Goal: Transaction & Acquisition: Purchase product/service

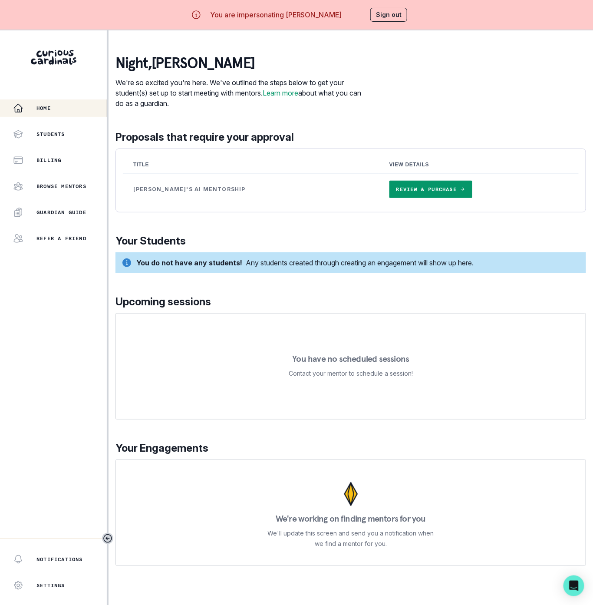
click at [389, 192] on link "Review & Purchase" at bounding box center [430, 189] width 83 height 17
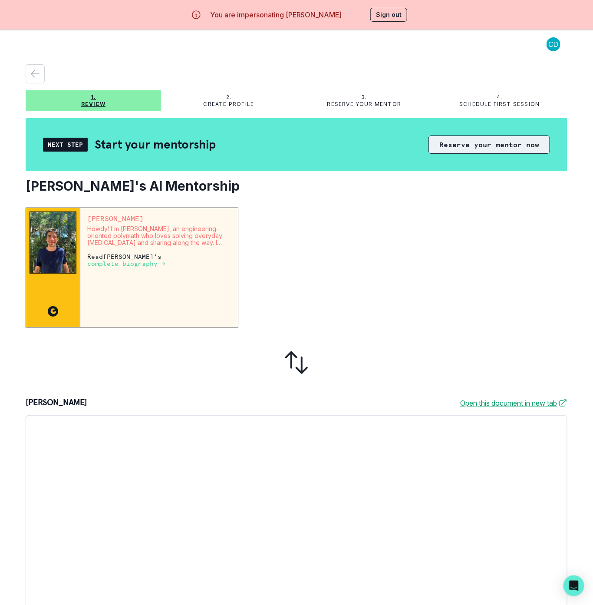
click at [445, 141] on button "Reserve your mentor now" at bounding box center [489, 144] width 122 height 18
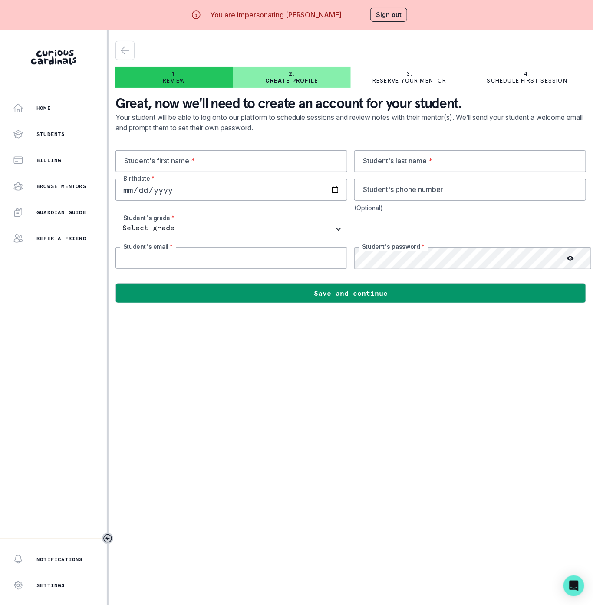
type input "[EMAIL_ADDRESS][DOMAIN_NAME]"
click at [152, 159] on input "text" at bounding box center [231, 161] width 232 height 22
click at [171, 163] on input "text" at bounding box center [231, 161] width 232 height 22
paste input "[PERSON_NAME]"
type input "[PERSON_NAME]"
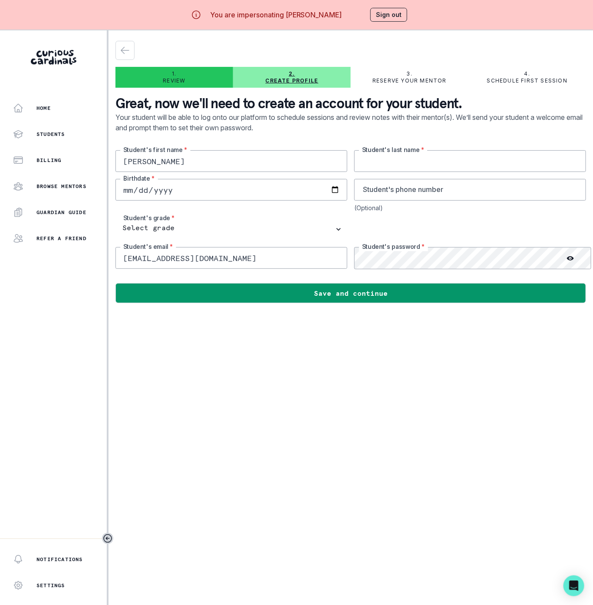
click at [375, 161] on input "text" at bounding box center [470, 161] width 232 height 22
paste input "Du Manoir"
type input "Du Manoir"
type input "[DATE]"
click at [156, 228] on select "Select grade 1st Grade 2nd Grade 3rd Grade 4th Grade 5th Grade 6th Grade 7th Gr…" at bounding box center [231, 229] width 232 height 22
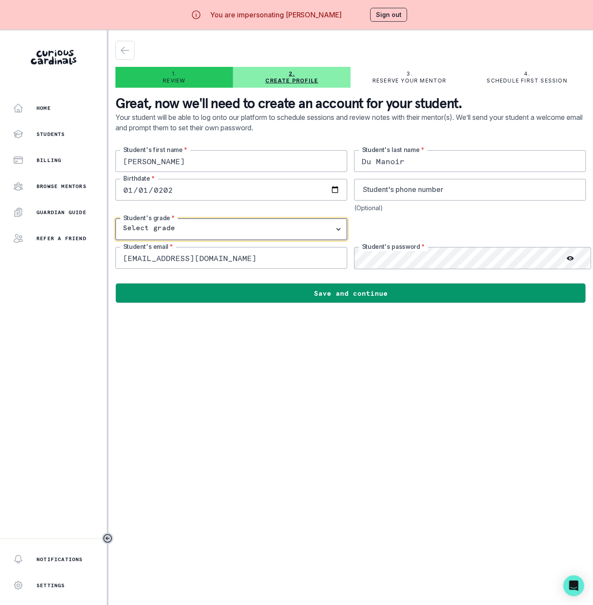
select select "12th Grade"
click at [115, 218] on select "Select grade 1st Grade 2nd Grade 3rd Grade 4th Grade 5th Grade 6th Grade 7th Gr…" at bounding box center [231, 229] width 232 height 22
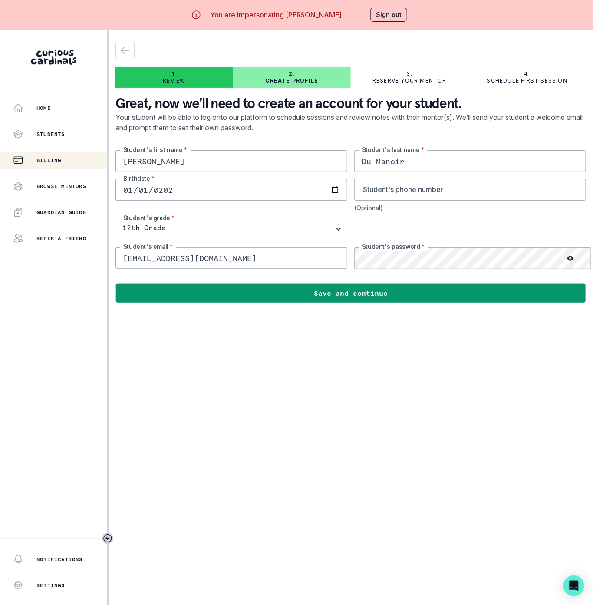
drag, startPoint x: 148, startPoint y: 163, endPoint x: 98, endPoint y: 163, distance: 49.9
click at [98, 163] on div "Home Students Billing Browse Mentors Guardian Guide Refer a friend Notification…" at bounding box center [296, 332] width 593 height 605
drag, startPoint x: 249, startPoint y: 260, endPoint x: 79, endPoint y: 258, distance: 169.7
click at [79, 258] on div "Home Students Billing Browse Mentors Guardian Guide Refer a friend Notification…" at bounding box center [296, 332] width 593 height 605
paste input "[PERSON_NAME]"
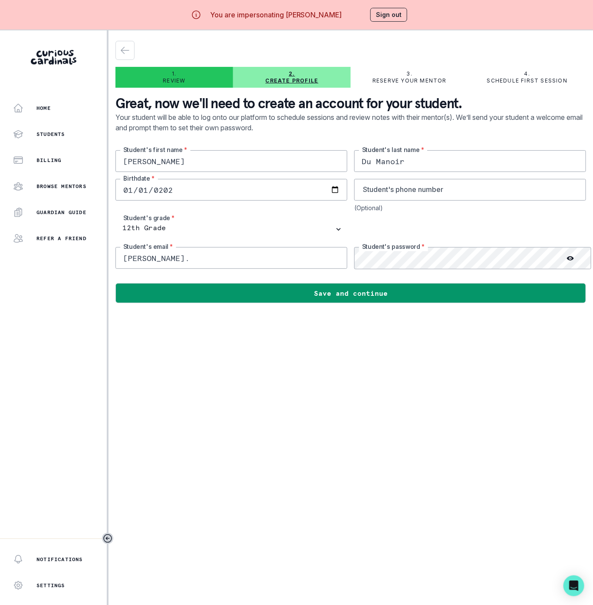
drag, startPoint x: 367, startPoint y: 163, endPoint x: 449, endPoint y: 159, distance: 82.1
click at [449, 159] on input "Du Manoir" at bounding box center [470, 161] width 232 height 22
click at [158, 259] on input "[PERSON_NAME]." at bounding box center [231, 258] width 232 height 22
paste input "Du Manoir"
type input "[PERSON_NAME][EMAIL_ADDRESS][DOMAIN_NAME]"
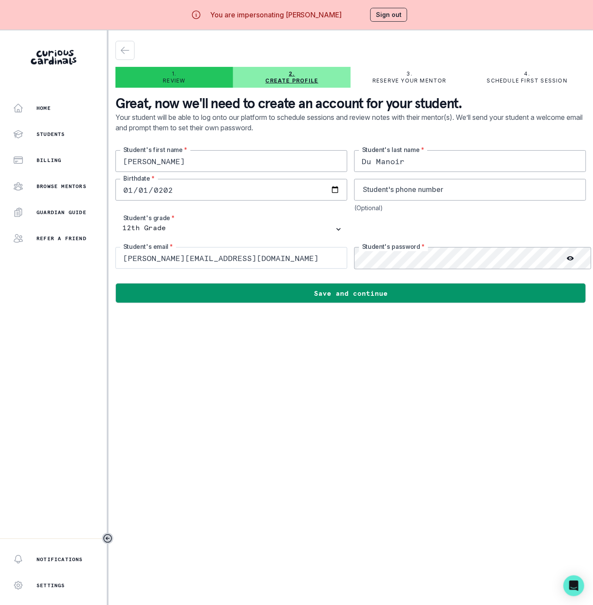
scroll to position [0, 3]
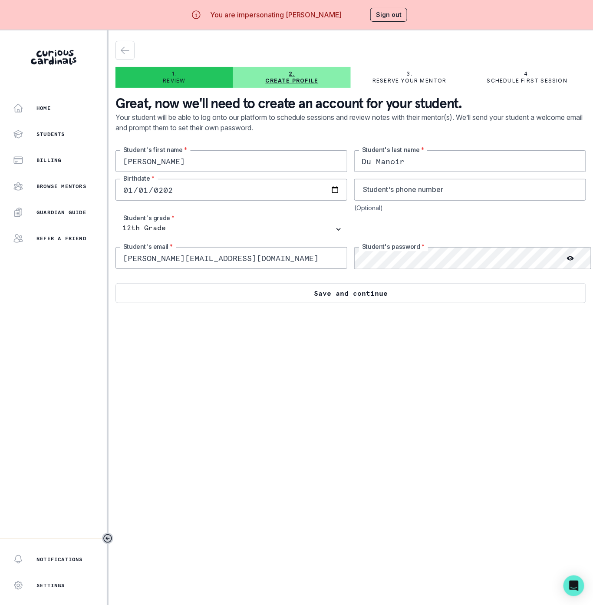
click at [217, 295] on button "Save and continue" at bounding box center [350, 293] width 471 height 20
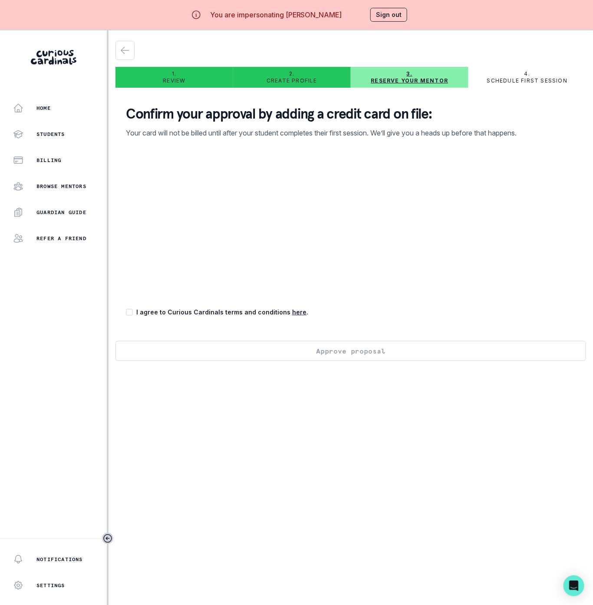
click at [387, 13] on button "Sign out" at bounding box center [388, 15] width 37 height 14
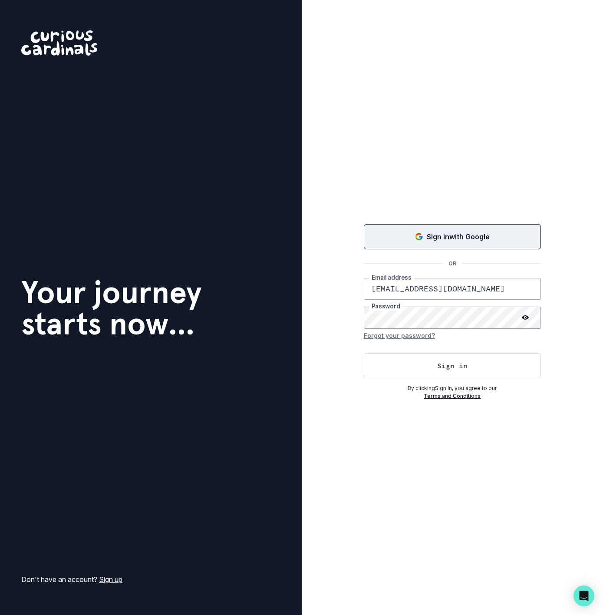
click at [427, 233] on p "Sign in with Google" at bounding box center [458, 236] width 63 height 10
